Goal: Communication & Community: Connect with others

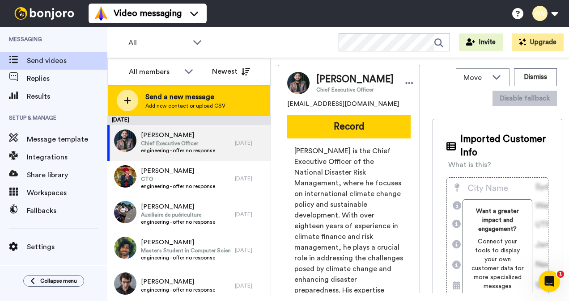
click at [194, 98] on span "Send a new message" at bounding box center [185, 97] width 80 height 11
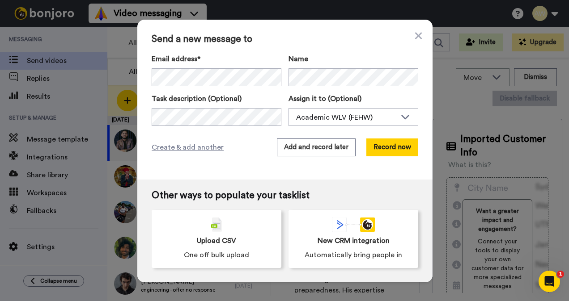
click at [418, 39] on div "Send a new message to Email address* No search result for ‘ ’ Name Task descrip…" at bounding box center [284, 151] width 295 height 263
drag, startPoint x: 418, startPoint y: 39, endPoint x: 409, endPoint y: 27, distance: 15.3
click at [400, 14] on div "Send a new message to Email address* No search result for ‘ ’ Name Task descrip…" at bounding box center [284, 150] width 569 height 301
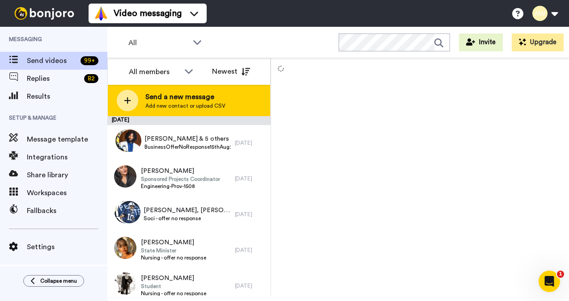
click at [203, 95] on span "Send a new message" at bounding box center [185, 97] width 80 height 11
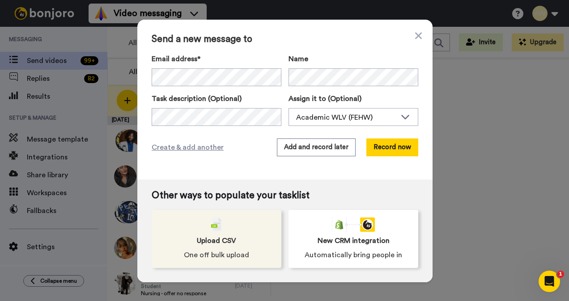
click at [245, 248] on div "Upload CSV One off bulk upload" at bounding box center [217, 239] width 130 height 58
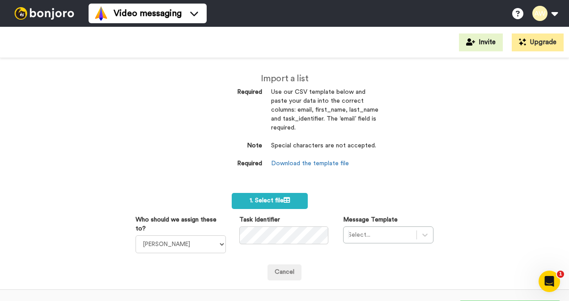
click at [457, 169] on div "Import a list Required Use our CSV template below and paste your data into the …" at bounding box center [284, 179] width 569 height 243
click at [212, 245] on select "Laura Wright Amarjit Duggal WLV Academic (FSE) Divandra Birla Bolutife Ademokoy…" at bounding box center [180, 245] width 90 height 18
select select "893d32a1-1eca-438f-900e-e073b28e2bc9"
click at [135, 236] on select "Laura Wright Amarjit Duggal WLV Academic (FSE) Divandra Birla Bolutife Ademokoy…" at bounding box center [180, 245] width 90 height 18
click at [418, 236] on div "Select..." at bounding box center [388, 235] width 90 height 17
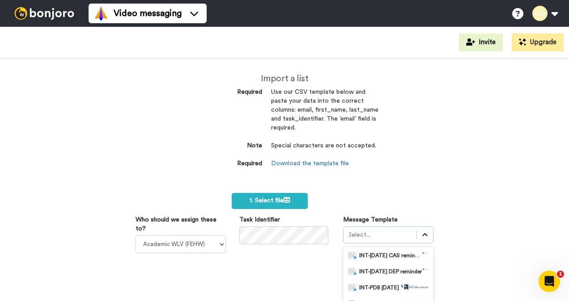
scroll to position [83, 0]
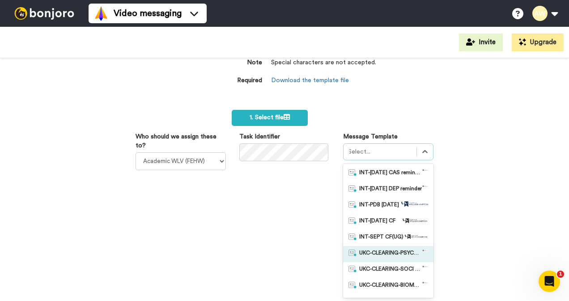
click at [406, 254] on span "UKC-CLEARING-PSYCHOLOGY OFFER NO RESPONSE" at bounding box center [390, 254] width 63 height 9
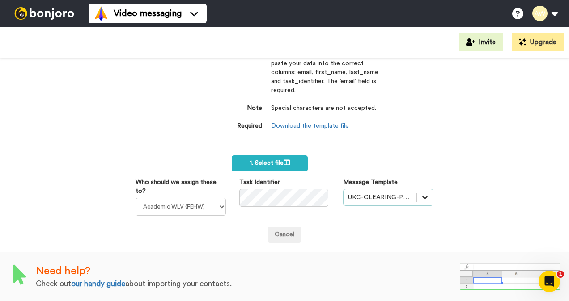
click at [423, 193] on div "option UKC-CLEARING-PSYCHOLOGY OFFER NO RESPONSE, selected. Select is focused ,…" at bounding box center [388, 197] width 90 height 17
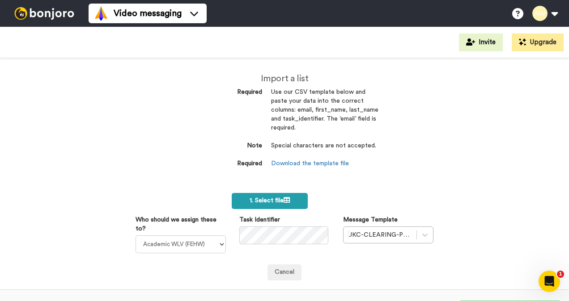
click at [292, 202] on label "1. Select file" at bounding box center [270, 201] width 76 height 16
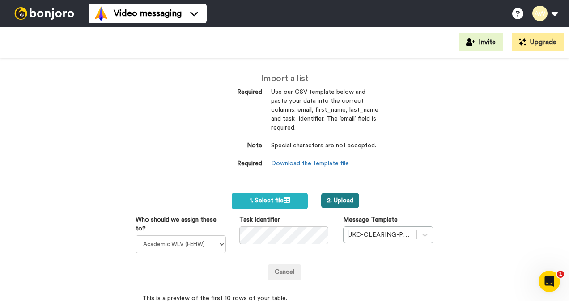
click at [346, 199] on button "2. Upload" at bounding box center [340, 200] width 38 height 15
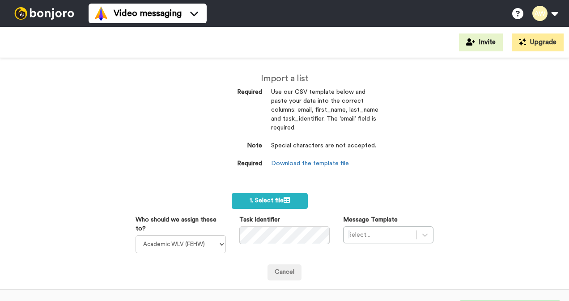
select select "893d32a1-1eca-438f-900e-e073b28e2bc9"
click at [291, 199] on label "1. Select file" at bounding box center [270, 201] width 76 height 16
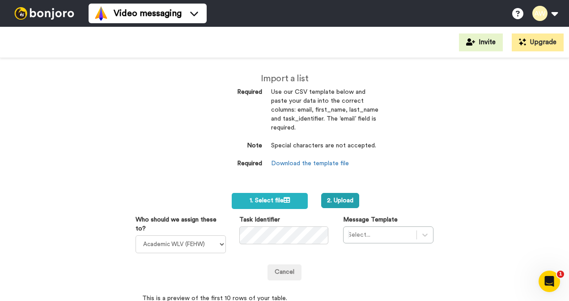
click at [418, 111] on div "Import a list Required Use our CSV template below and paste your data into the …" at bounding box center [284, 179] width 569 height 243
click at [419, 234] on div "Select..." at bounding box center [388, 235] width 90 height 17
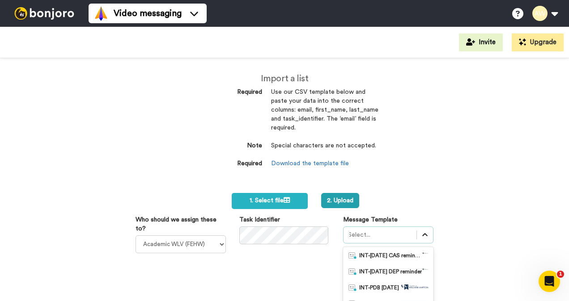
scroll to position [83, 0]
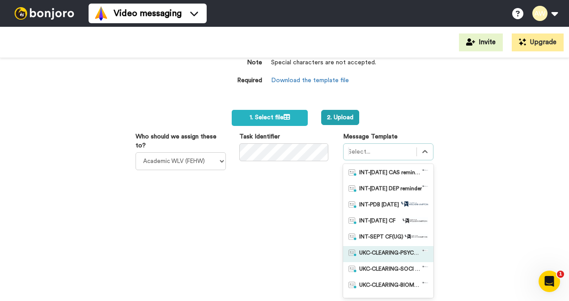
click at [389, 253] on span "UKC-CLEARING-PSYCHOLOGY OFFER NO RESPONSE" at bounding box center [390, 254] width 63 height 9
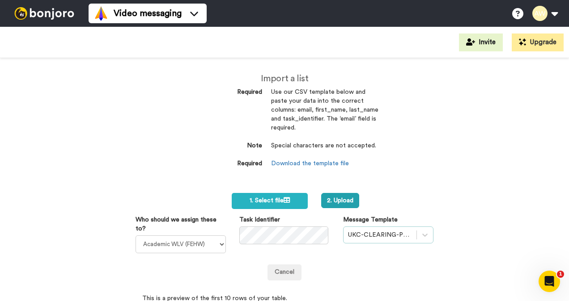
scroll to position [89, 0]
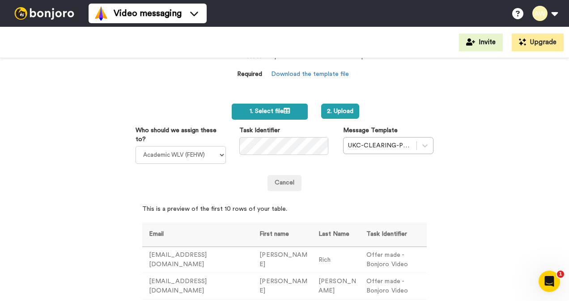
click at [292, 109] on label "1. Select file" at bounding box center [270, 112] width 76 height 16
click at [376, 110] on button "2. Upload" at bounding box center [378, 111] width 38 height 15
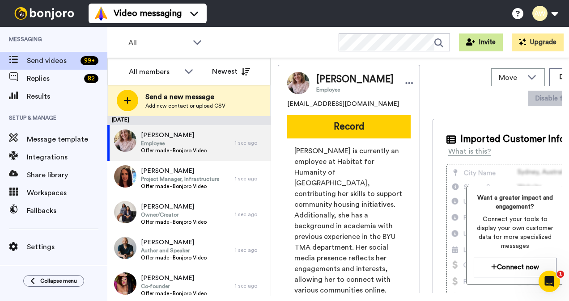
click at [481, 45] on button "Invite" at bounding box center [481, 43] width 44 height 18
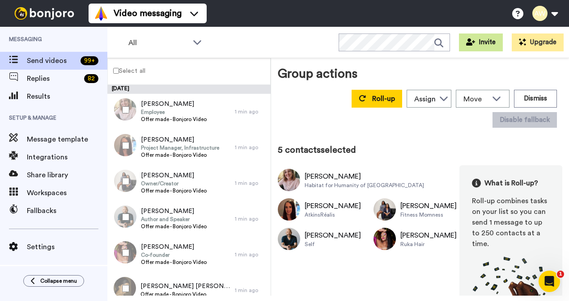
click at [490, 42] on button "Invite" at bounding box center [481, 43] width 44 height 18
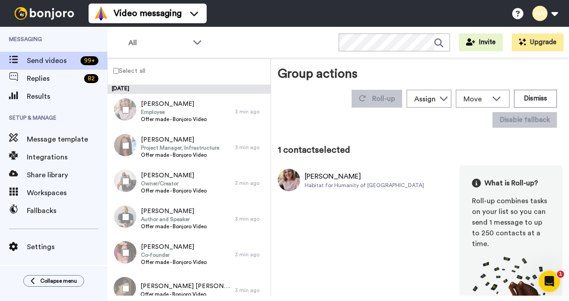
click at [120, 144] on div at bounding box center [124, 145] width 32 height 31
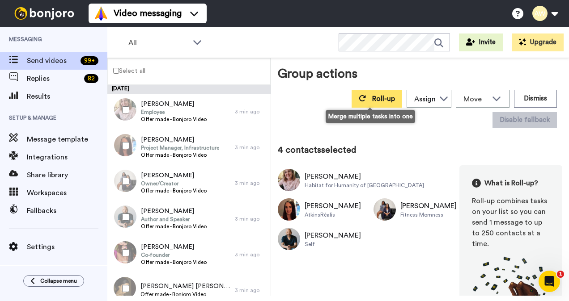
click at [372, 101] on span "Roll-up" at bounding box center [383, 98] width 23 height 7
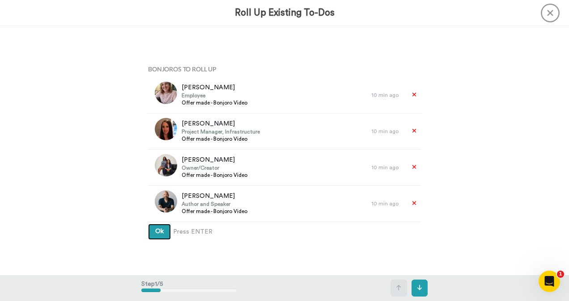
click at [153, 235] on button "Ok" at bounding box center [159, 232] width 23 height 16
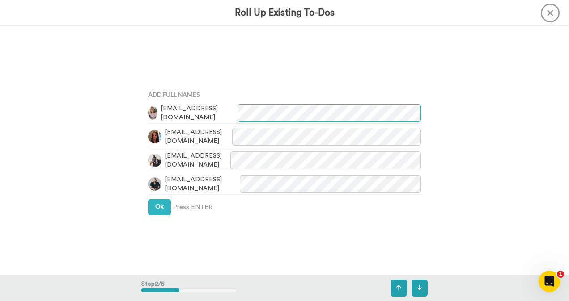
scroll to position [249, 0]
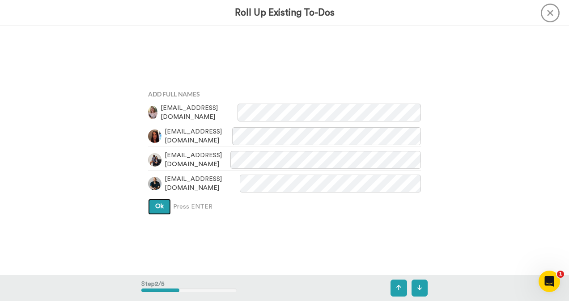
click at [160, 211] on button "Ok" at bounding box center [159, 207] width 23 height 16
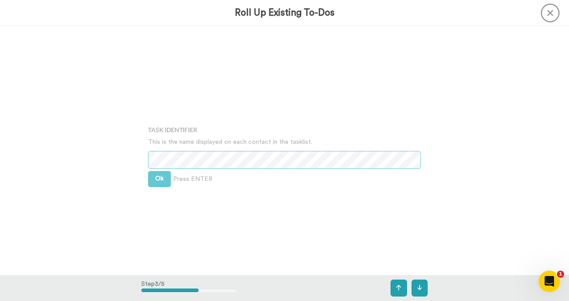
scroll to position [499, 0]
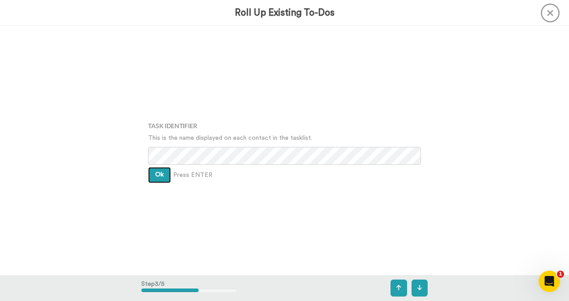
click at [156, 177] on span "Ok" at bounding box center [159, 175] width 8 height 6
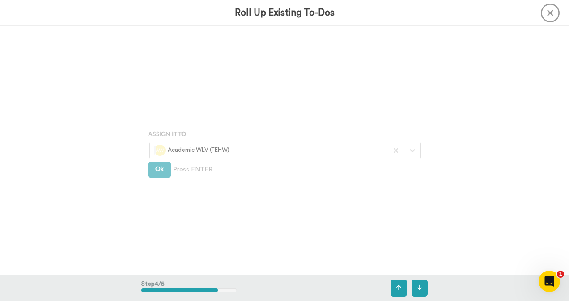
scroll to position [748, 0]
drag, startPoint x: 150, startPoint y: 172, endPoint x: 163, endPoint y: 171, distance: 13.0
click at [150, 172] on button "Ok" at bounding box center [159, 168] width 23 height 16
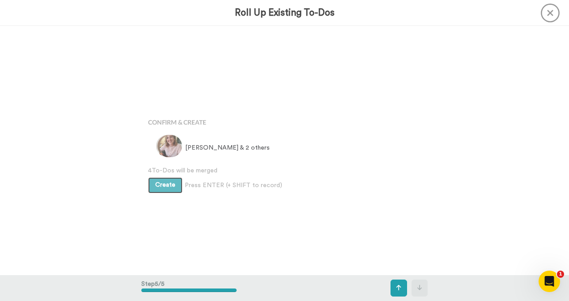
scroll to position [998, 0]
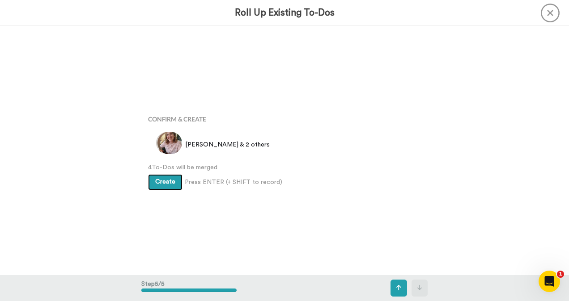
click at [170, 181] on span "Create" at bounding box center [165, 182] width 20 height 6
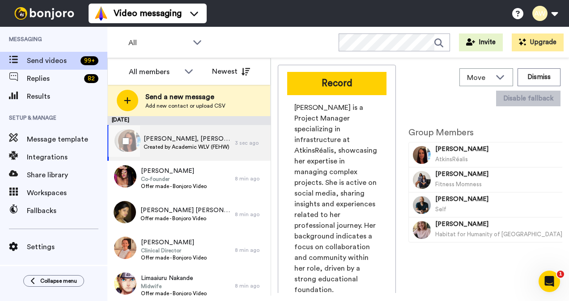
drag, startPoint x: 234, startPoint y: 139, endPoint x: 80, endPoint y: 293, distance: 216.9
click at [80, 293] on div "Messaging Send videos 99 + Replies 82 Results Setup & Manage Message template I…" at bounding box center [53, 164] width 107 height 274
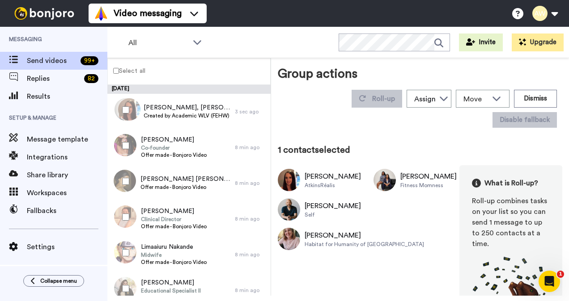
drag, startPoint x: 220, startPoint y: 108, endPoint x: 448, endPoint y: 138, distance: 230.3
click at [448, 138] on div "Group actions Roll-up Assign [PERSON_NAME] [PERSON_NAME] WLV Academic (FSE) [PE…" at bounding box center [420, 179] width 284 height 228
click at [535, 101] on button "Dismiss" at bounding box center [535, 99] width 43 height 18
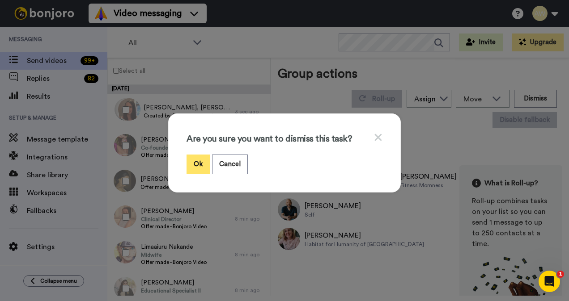
click at [197, 162] on button "Ok" at bounding box center [197, 164] width 23 height 19
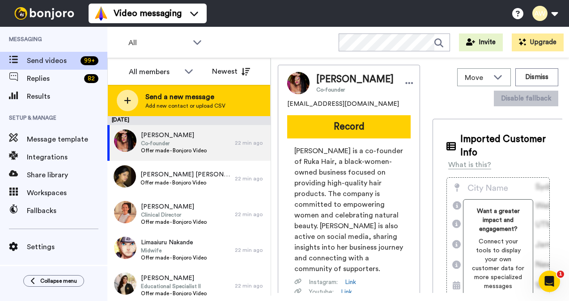
click at [194, 101] on span "Send a new message" at bounding box center [185, 97] width 80 height 11
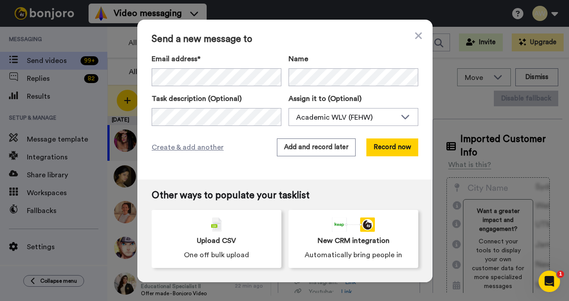
drag, startPoint x: 228, startPoint y: 225, endPoint x: 97, endPoint y: 198, distance: 133.6
click at [221, 225] on div "Upload CSV One off bulk upload" at bounding box center [217, 239] width 130 height 58
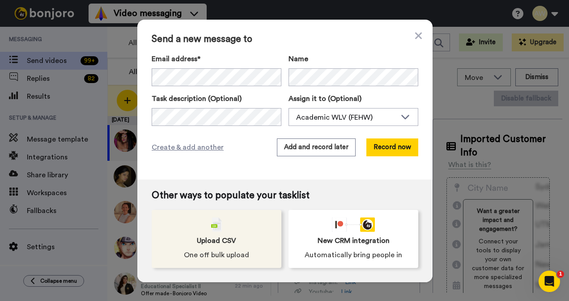
click at [235, 238] on div "Upload CSV One off bulk upload" at bounding box center [217, 239] width 130 height 58
click at [227, 244] on span "Upload CSV" at bounding box center [216, 241] width 39 height 11
click at [214, 232] on div "Upload CSV One off bulk upload" at bounding box center [217, 239] width 130 height 58
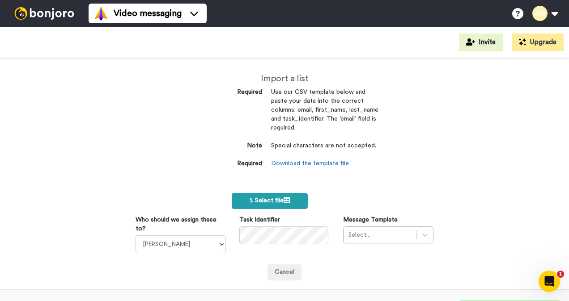
click at [292, 199] on label "1. Select file" at bounding box center [270, 201] width 76 height 16
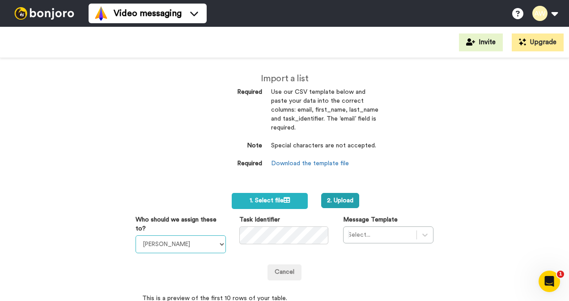
click at [200, 243] on select "Laura Wright Amarjit Duggal WLV Academic (FSE) Divandra Birla Bolutife Ademokoy…" at bounding box center [180, 245] width 90 height 18
select select "893d32a1-1eca-438f-900e-e073b28e2bc9"
click at [135, 236] on select "Laura Wright Amarjit Duggal WLV Academic (FSE) Divandra Birla Bolutife Ademokoy…" at bounding box center [180, 245] width 90 height 18
click at [418, 237] on div "Select..." at bounding box center [388, 235] width 90 height 17
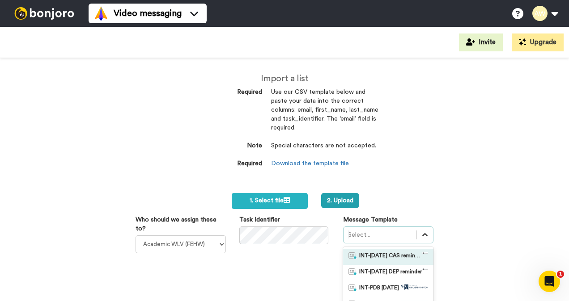
scroll to position [83, 0]
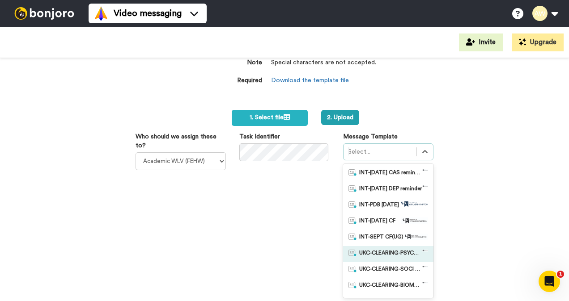
click at [407, 250] on span "UKC-CLEARING-PSYCHOLOGY OFFER NO RESPONSE" at bounding box center [390, 254] width 63 height 9
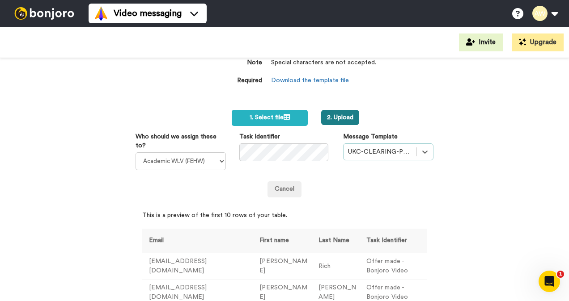
click at [339, 114] on button "2. Upload" at bounding box center [340, 117] width 38 height 15
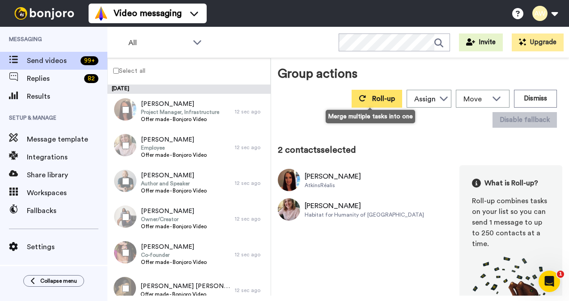
click at [372, 96] on span "Roll-up" at bounding box center [383, 98] width 23 height 7
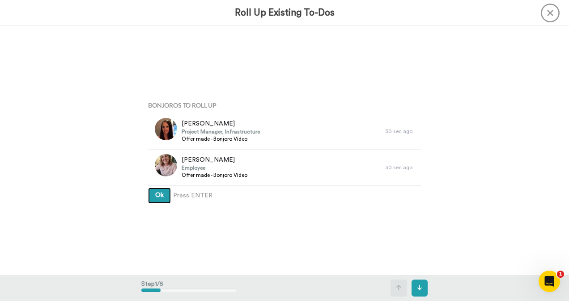
click at [152, 198] on button "Ok" at bounding box center [159, 196] width 23 height 16
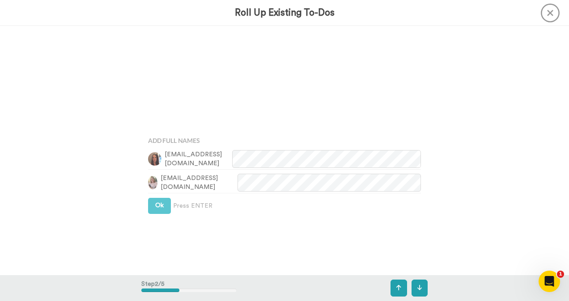
scroll to position [249, 0]
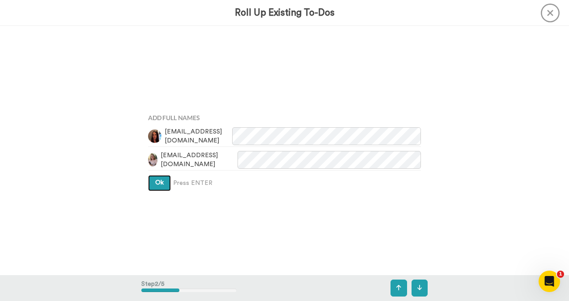
click at [157, 187] on button "Ok" at bounding box center [159, 183] width 23 height 16
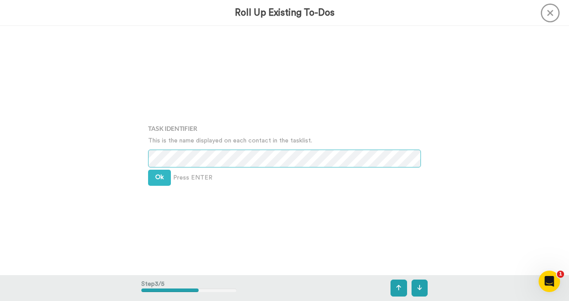
scroll to position [499, 0]
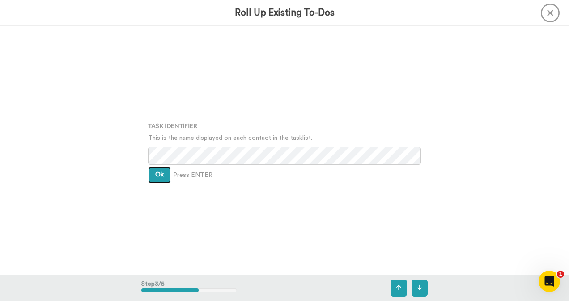
click at [158, 177] on span "Ok" at bounding box center [159, 175] width 8 height 6
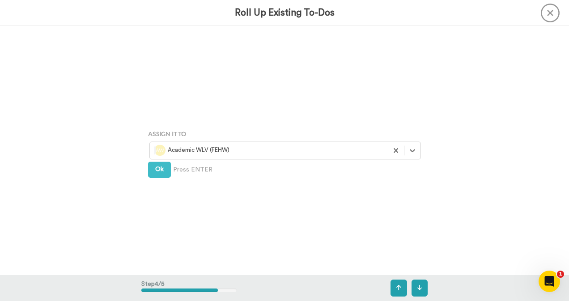
scroll to position [748, 0]
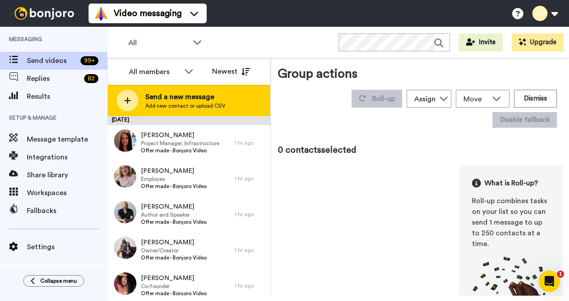
click at [178, 98] on span "Send a new message" at bounding box center [185, 97] width 80 height 11
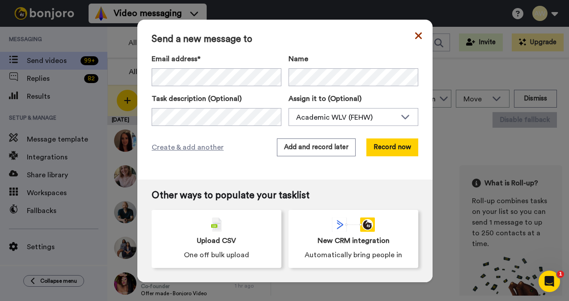
click at [418, 35] on icon at bounding box center [418, 35] width 7 height 11
